Goal: Transaction & Acquisition: Purchase product/service

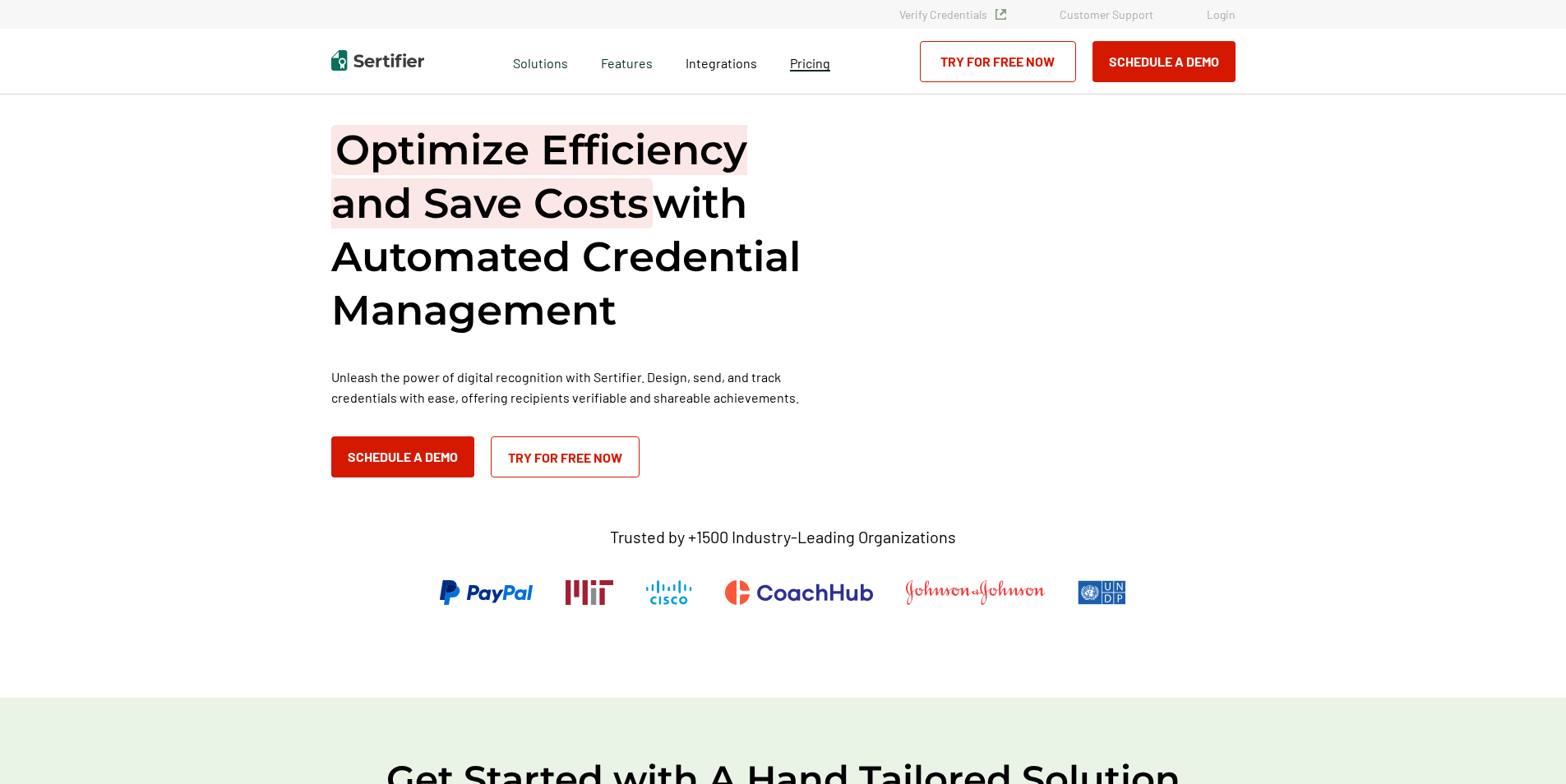
click at [814, 66] on span "Pricing" at bounding box center [810, 63] width 40 height 16
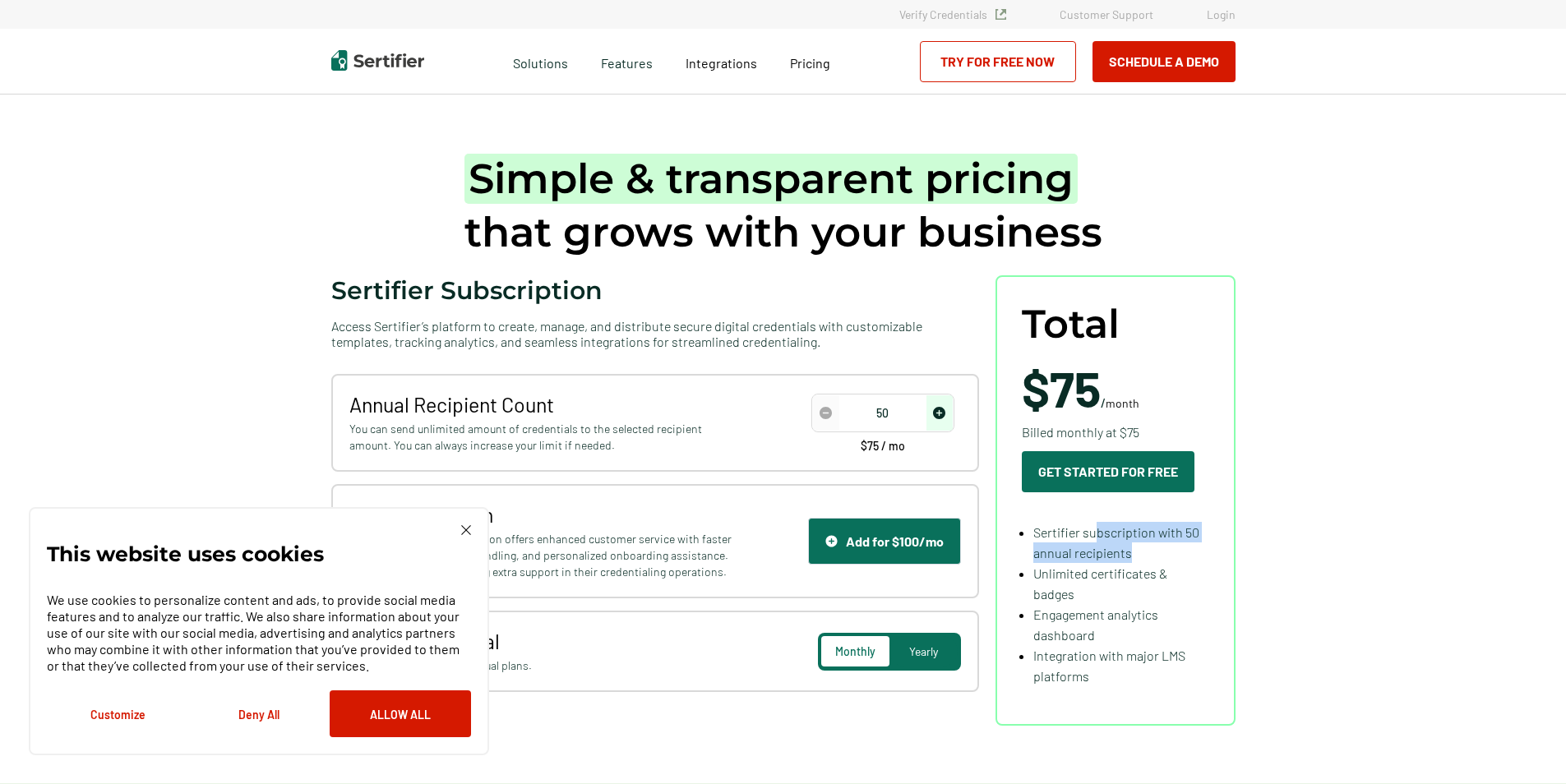
drag, startPoint x: 1102, startPoint y: 538, endPoint x: 1150, endPoint y: 550, distance: 49.5
click at [1150, 550] on li "Sertifier subscription with 50 annual recipients" at bounding box center [1121, 541] width 176 height 41
click at [937, 418] on img "increase number" at bounding box center [939, 413] width 12 height 12
click at [938, 418] on img "increase number" at bounding box center [939, 413] width 12 height 12
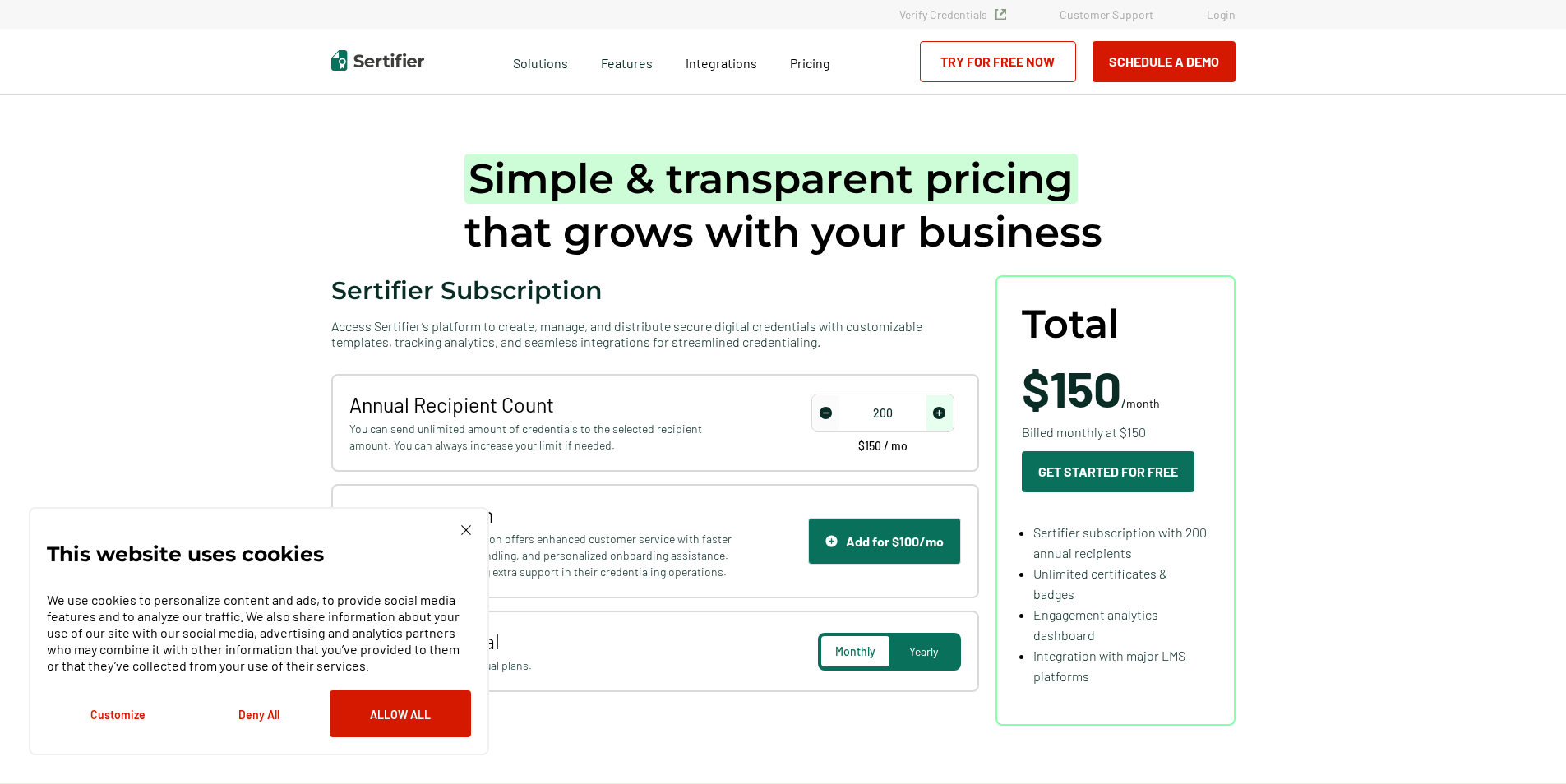
type input "250"
click at [938, 418] on img "increase number" at bounding box center [939, 413] width 12 height 12
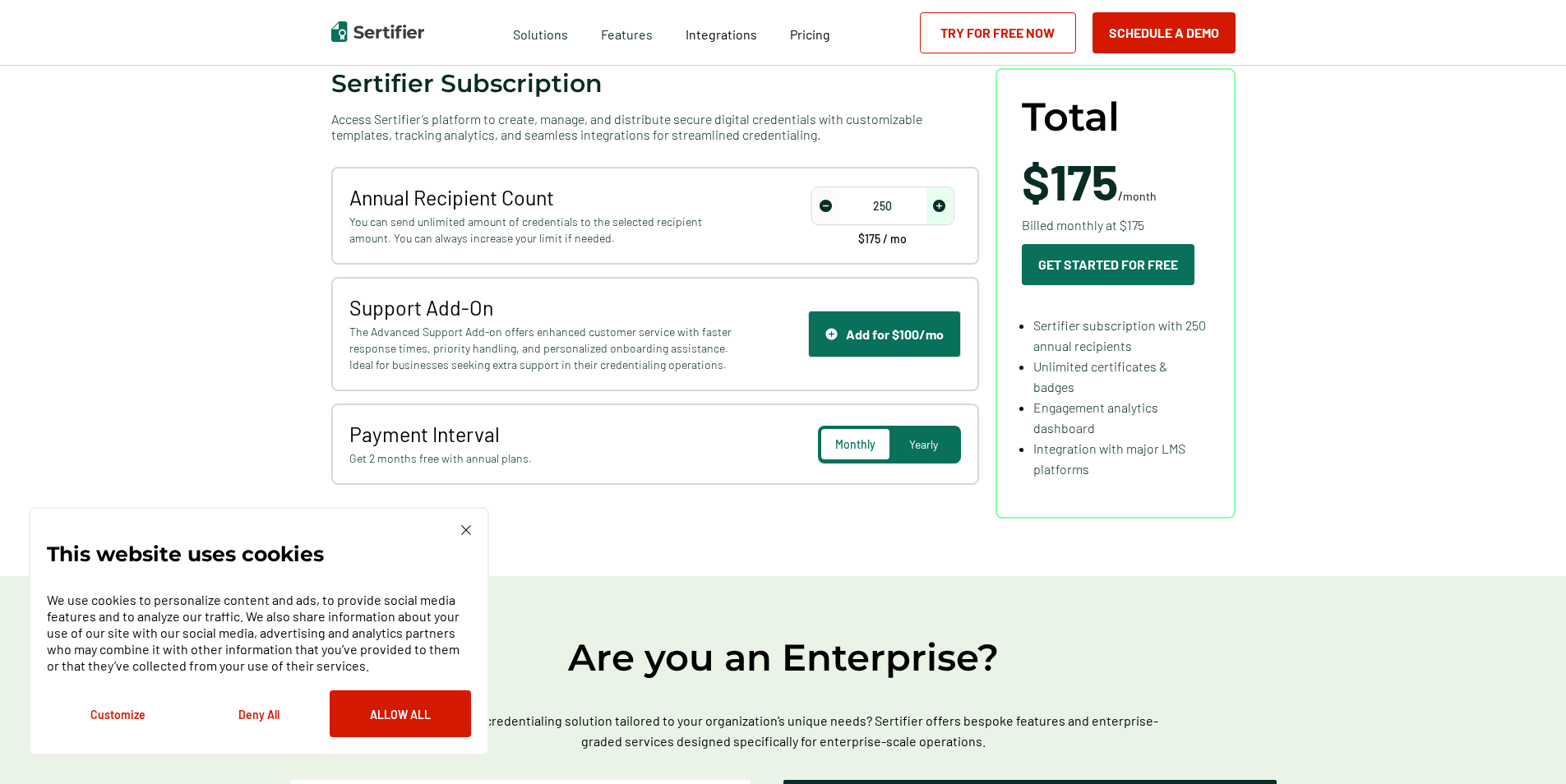
scroll to position [247, 0]
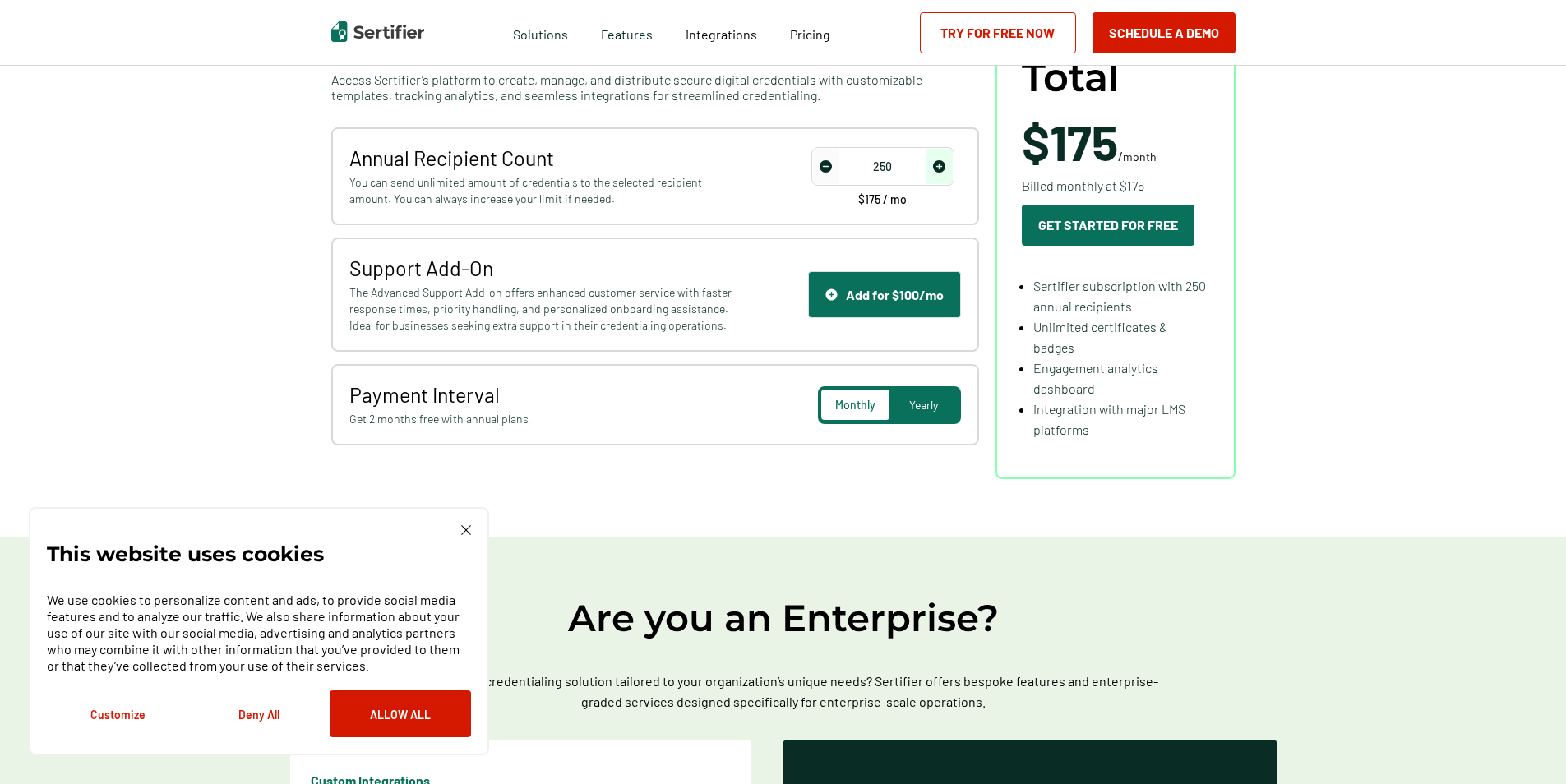
click at [924, 412] on div "Yearly" at bounding box center [924, 405] width 68 height 30
click at [834, 405] on div "Monthly" at bounding box center [855, 405] width 68 height 30
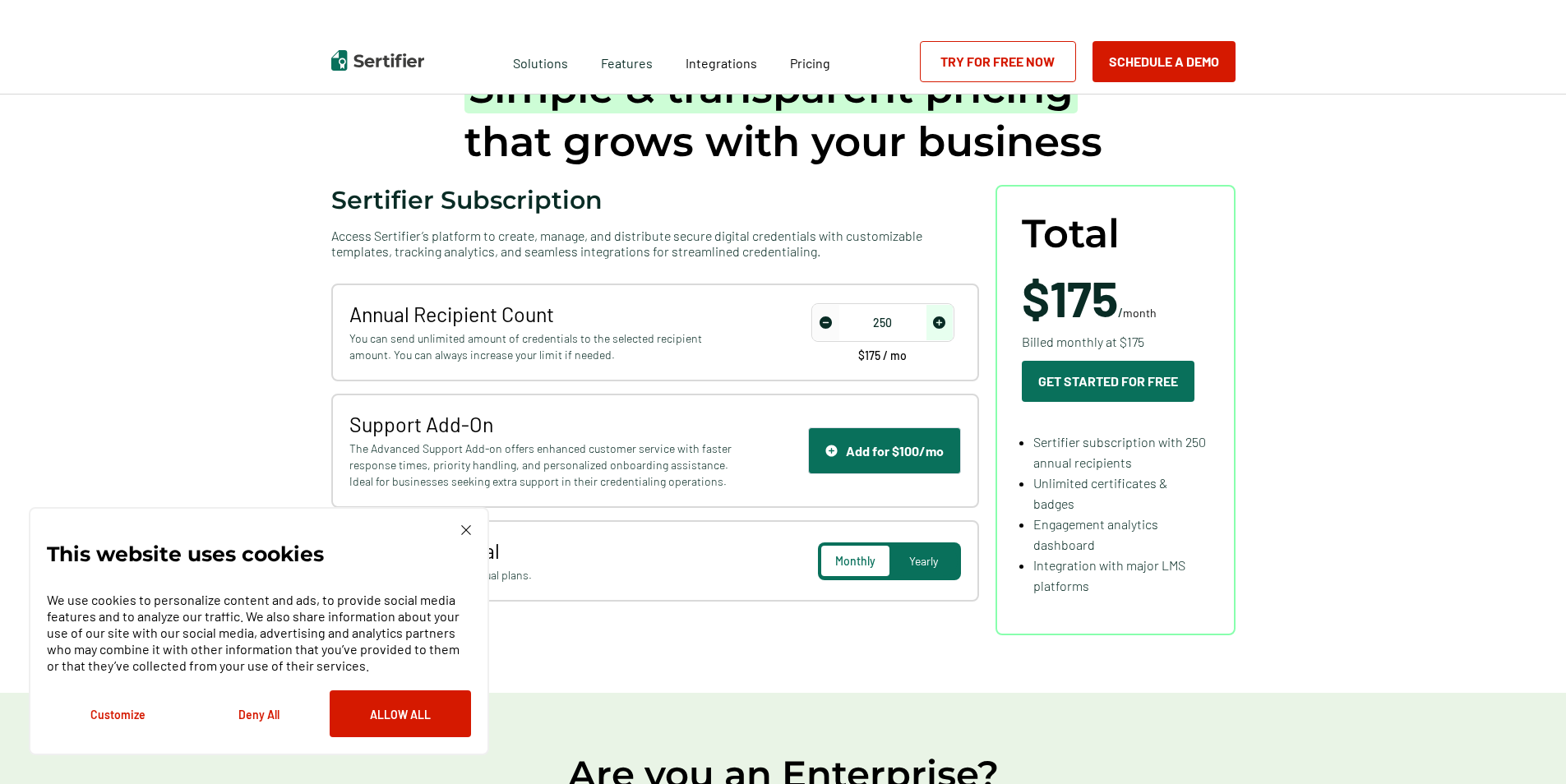
scroll to position [0, 0]
